Goal: Task Accomplishment & Management: Use online tool/utility

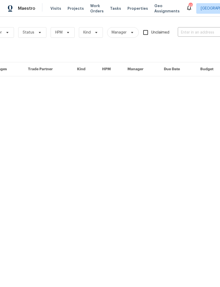
scroll to position [0, 62]
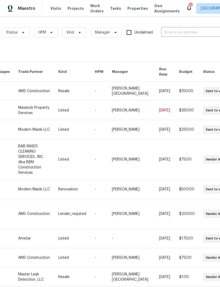
click at [202, 29] on input "text" at bounding box center [187, 33] width 53 height 8
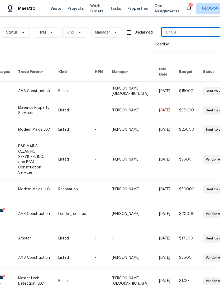
type input "16409"
click at [199, 44] on li "16409 Stillhouse Hollow Ct, Prosper, TX 75078" at bounding box center [185, 44] width 68 height 9
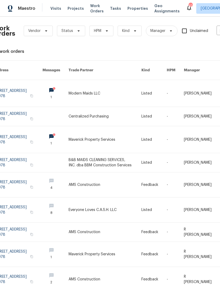
scroll to position [2, 7]
click at [84, 133] on link at bounding box center [104, 139] width 73 height 27
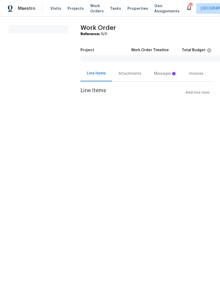
click at [83, 113] on html "Maestro Visits Projects Work Orders Tasks Properties Geo Assignments 42 Dallas …" at bounding box center [110, 56] width 220 height 113
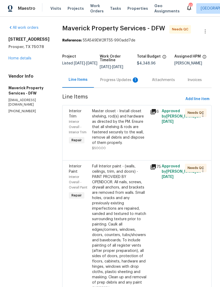
click at [134, 83] on div "Progress Updates 1" at bounding box center [119, 79] width 39 height 5
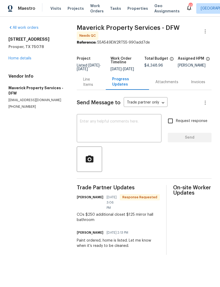
click at [98, 85] on div "Line Items" at bounding box center [91, 82] width 16 height 11
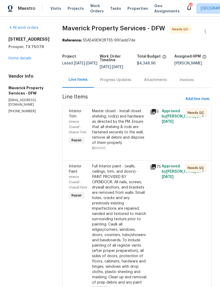
click at [142, 141] on div "Master closet - Install closet shelving, rod(s) and hardware as directed by the…" at bounding box center [119, 127] width 55 height 37
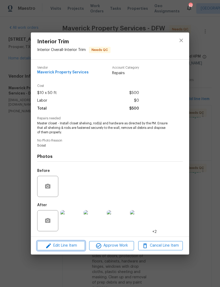
click at [80, 245] on span "Edit Line Item" at bounding box center [61, 246] width 45 height 7
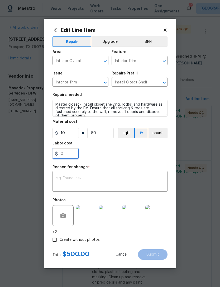
click at [70, 152] on input "0" at bounding box center [66, 153] width 26 height 11
type input "250"
click at [118, 180] on textarea at bounding box center [110, 181] width 109 height 11
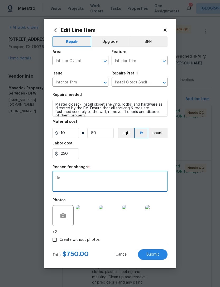
type textarea "H"
type textarea "Secondary bedroom cost"
click at [162, 151] on div "250" at bounding box center [110, 153] width 115 height 11
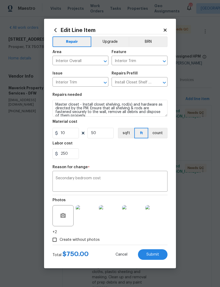
click at [160, 254] on button "Submit" at bounding box center [153, 254] width 30 height 11
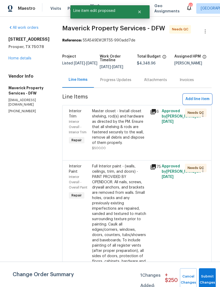
click at [203, 102] on span "Add line item" at bounding box center [198, 99] width 24 height 7
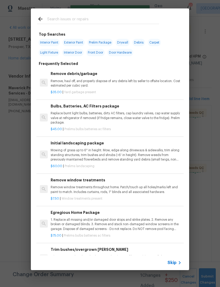
click at [137, 21] on input "text" at bounding box center [103, 20] width 112 height 8
type input "Mirror"
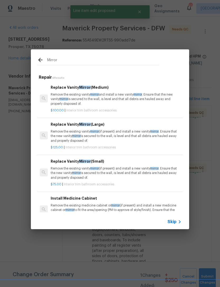
click at [137, 98] on p "Remove the existing vanity mirror and install a new vanity mirror . Ensure that…" at bounding box center [116, 98] width 131 height 13
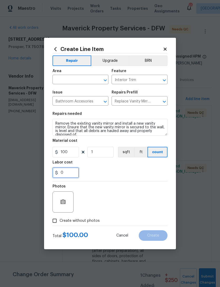
click at [69, 170] on input "0" at bounding box center [66, 173] width 26 height 11
click at [76, 169] on input "250" at bounding box center [66, 173] width 26 height 11
click at [73, 174] on input "250" at bounding box center [66, 173] width 26 height 11
type input "25"
click at [144, 184] on div "Photos" at bounding box center [110, 199] width 115 height 34
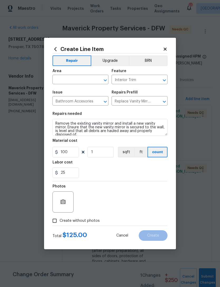
click at [81, 81] on input "text" at bounding box center [73, 80] width 41 height 8
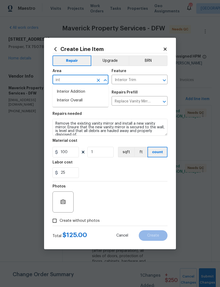
click at [97, 97] on li "Interior Overall" at bounding box center [81, 100] width 56 height 9
type input "Interior Overall"
click at [135, 177] on div "25" at bounding box center [110, 173] width 115 height 11
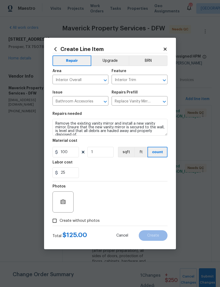
click at [89, 224] on span "Create without photos" at bounding box center [80, 221] width 40 height 6
click at [60, 224] on input "Create without photos" at bounding box center [55, 221] width 10 height 10
checkbox input "true"
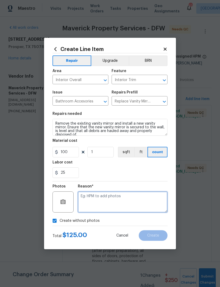
click at [118, 210] on textarea at bounding box center [123, 202] width 90 height 21
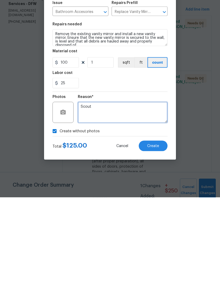
type textarea "Scout"
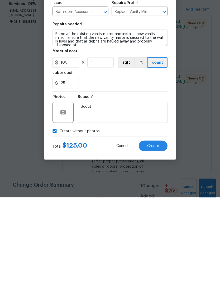
click at [157, 230] on button "Create" at bounding box center [153, 235] width 29 height 11
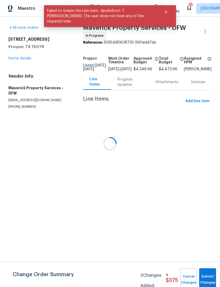
scroll to position [0, 0]
click at [209, 274] on button "Submit Changes" at bounding box center [207, 279] width 17 height 23
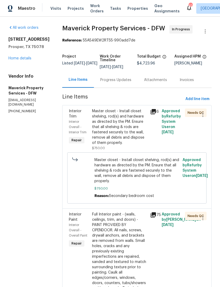
click at [91, 7] on span "Work Orders" at bounding box center [96, 8] width 13 height 11
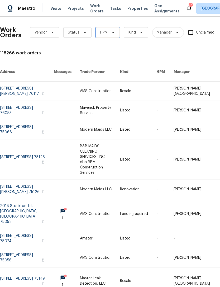
click at [108, 35] on span "HPM" at bounding box center [108, 32] width 24 height 11
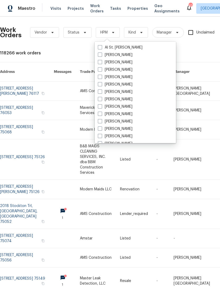
click at [118, 63] on label "[PERSON_NAME]" at bounding box center [115, 62] width 35 height 5
click at [101, 63] on input "[PERSON_NAME]" at bounding box center [99, 61] width 3 height 3
checkbox input "true"
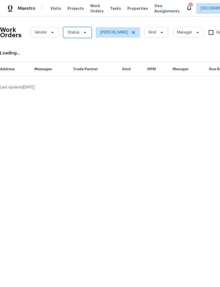
click at [83, 34] on icon at bounding box center [85, 32] width 4 height 4
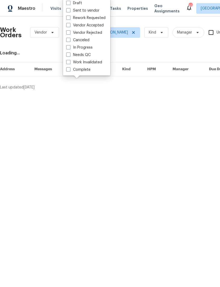
click at [88, 54] on label "Needs QC" at bounding box center [78, 54] width 25 height 5
click at [70, 54] on input "Needs QC" at bounding box center [67, 53] width 3 height 3
checkbox input "true"
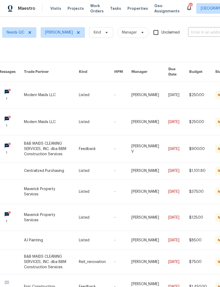
scroll to position [0, 62]
click at [207, 34] on input "text" at bounding box center [214, 33] width 53 height 8
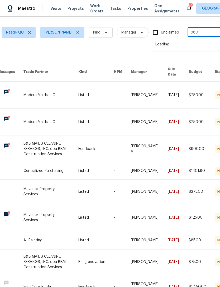
type input "8801"
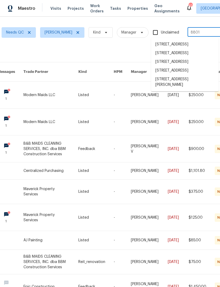
click at [196, 89] on li "8801 Falcon Crest Dr, McKinney, TX 75072" at bounding box center [185, 82] width 68 height 14
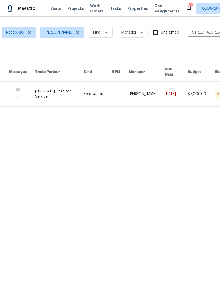
click at [67, 90] on link at bounding box center [59, 94] width 49 height 25
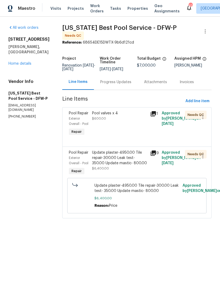
click at [134, 124] on div "Pool valves x 4 $600.00" at bounding box center [120, 124] width 58 height 30
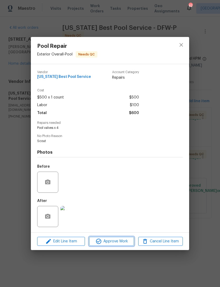
click at [120, 238] on button "Approve Work" at bounding box center [111, 241] width 45 height 9
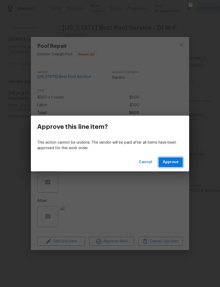
click at [176, 158] on button "Approve" at bounding box center [171, 162] width 24 height 10
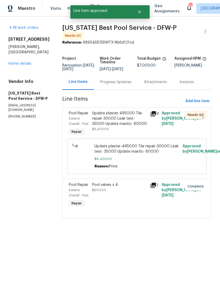
click at [120, 125] on div "Update plaster-4950.00 Tile repair-300.00 Leak test- 350.00 Update mastic- 800.…" at bounding box center [119, 121] width 55 height 21
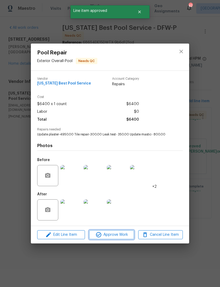
click at [110, 238] on span "Approve Work" at bounding box center [111, 235] width 41 height 7
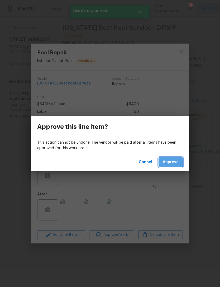
click at [175, 162] on span "Approve" at bounding box center [171, 162] width 16 height 7
